Goal: Transaction & Acquisition: Purchase product/service

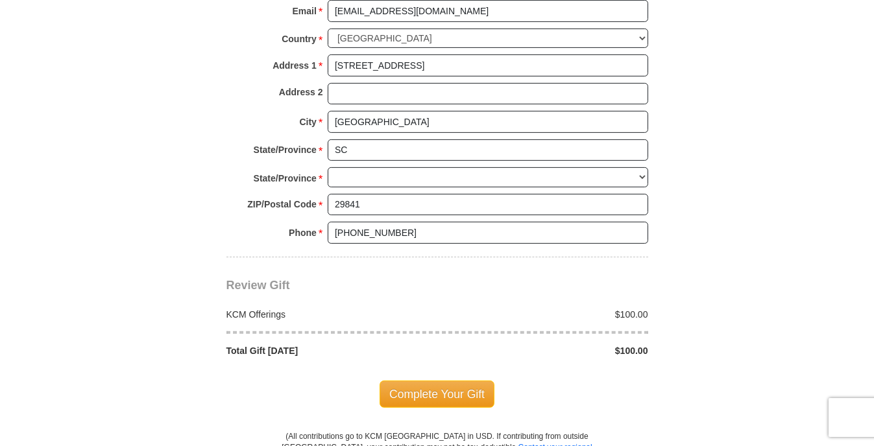
scroll to position [1000, 0]
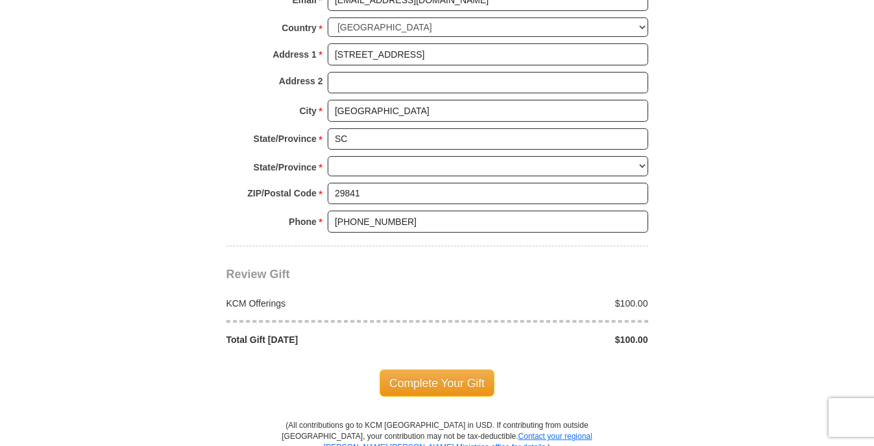
select select "SC"
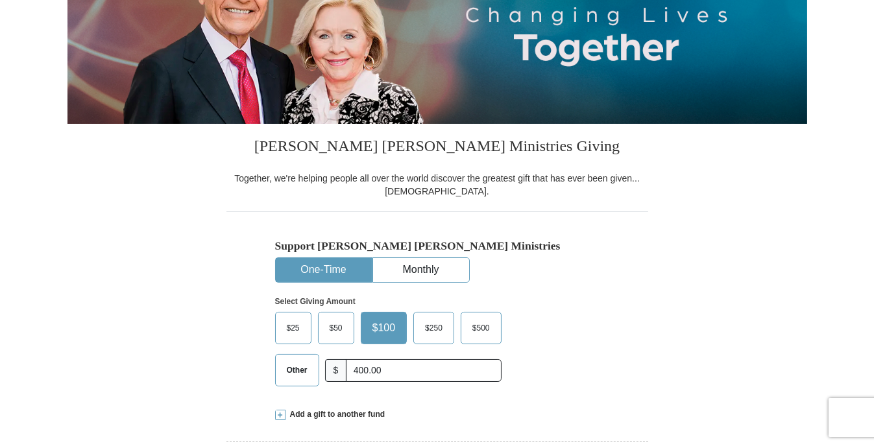
scroll to position [156, 0]
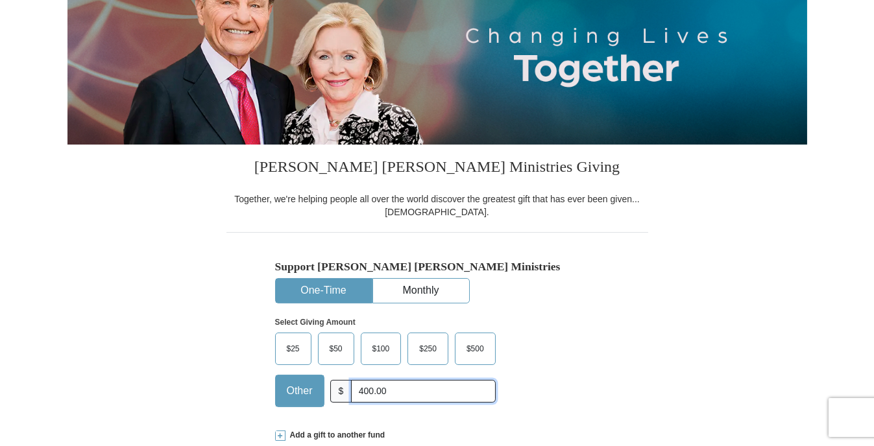
click at [410, 386] on input "400.00" at bounding box center [423, 391] width 144 height 23
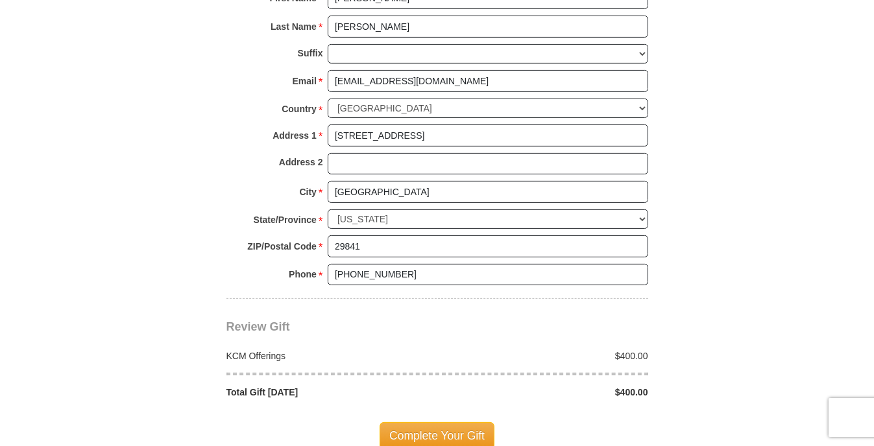
scroll to position [954, 0]
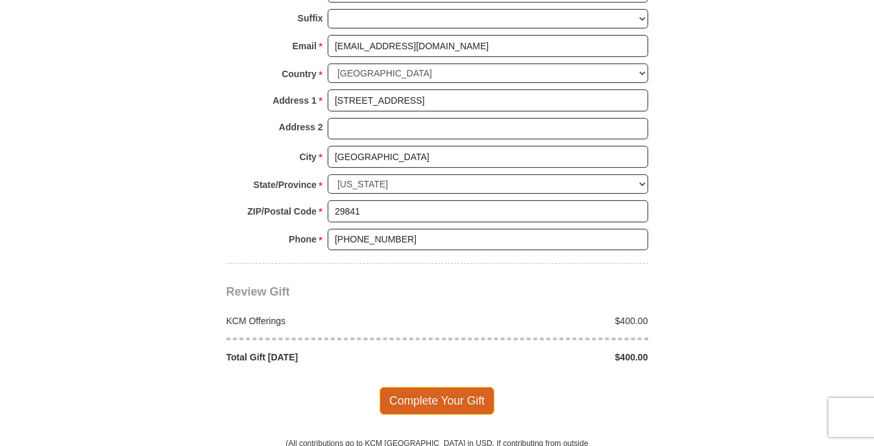
click at [426, 387] on span "Complete Your Gift" at bounding box center [436, 400] width 115 height 27
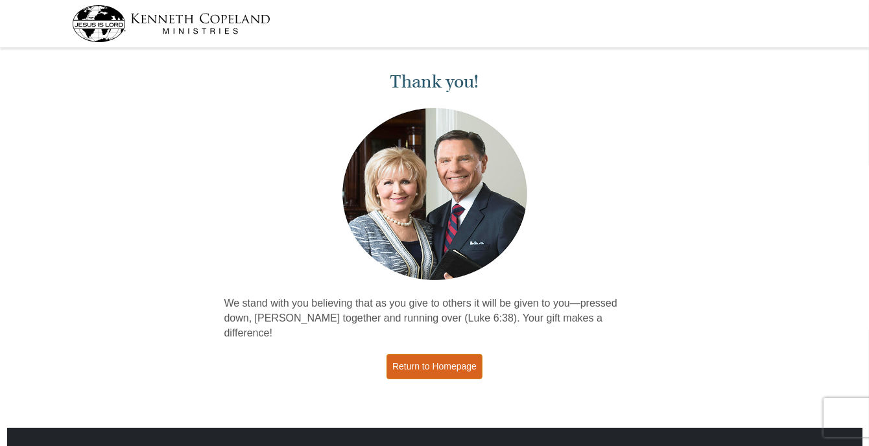
click at [421, 354] on link "Return to Homepage" at bounding box center [435, 366] width 96 height 25
